Goal: Task Accomplishment & Management: Use online tool/utility

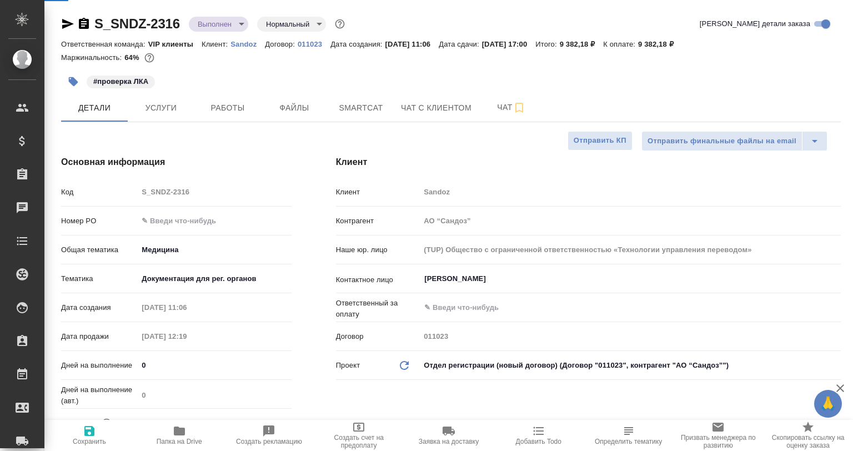
select select "RU"
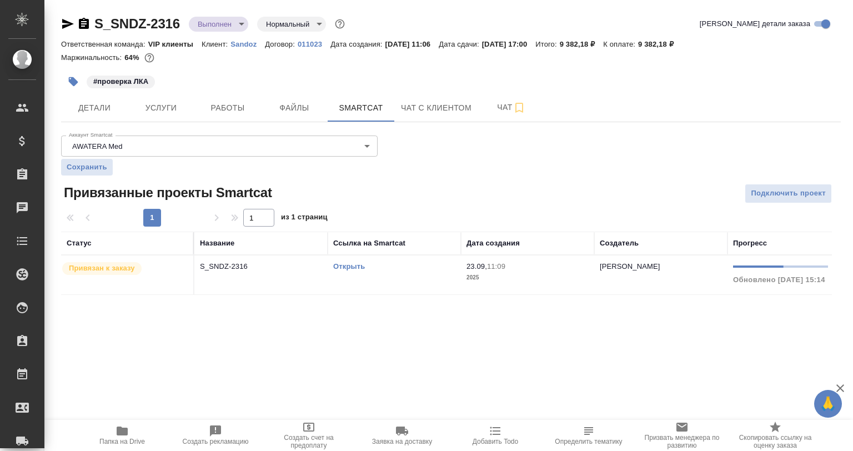
click at [262, 279] on td "S_SNDZ-2316" at bounding box center [260, 274] width 133 height 39
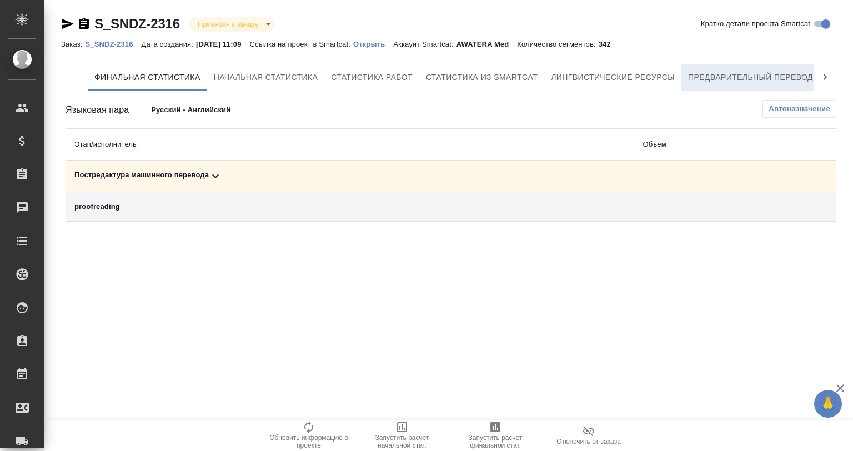
click at [753, 76] on span "Предварительный перевод" at bounding box center [750, 78] width 125 height 14
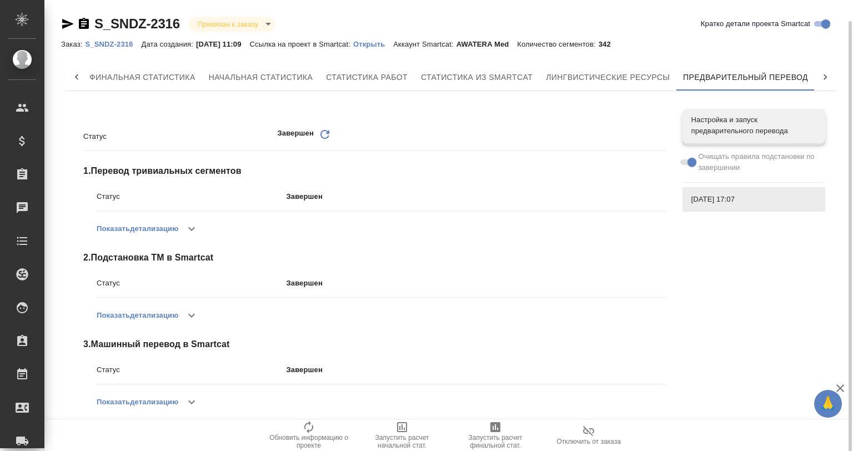
scroll to position [11, 0]
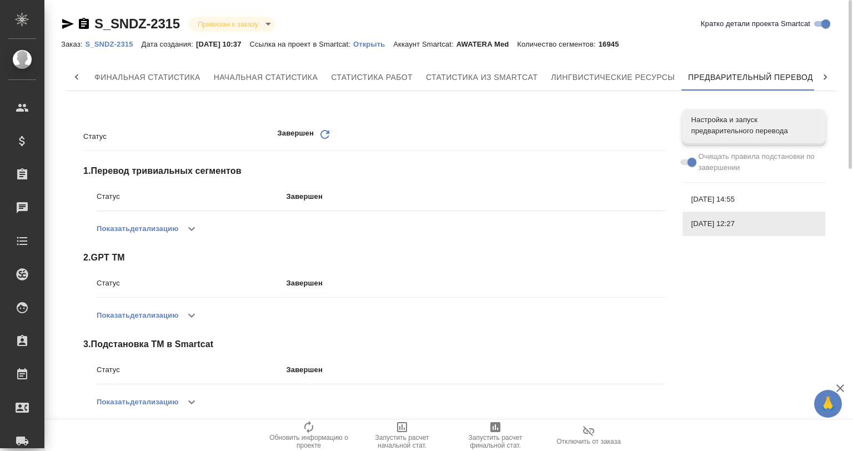
scroll to position [0, 5]
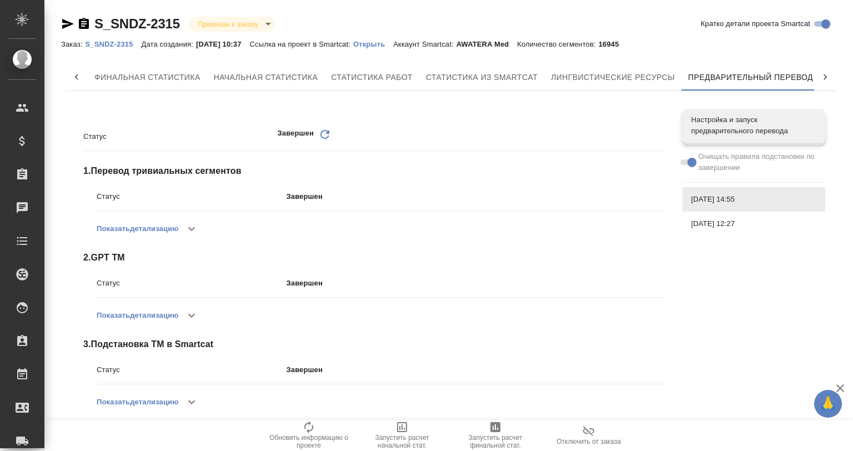
scroll to position [0, 5]
